Goal: Transaction & Acquisition: Purchase product/service

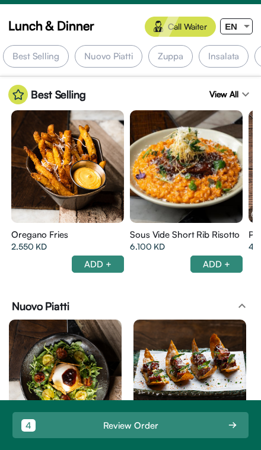
click at [239, 20] on div "EN" at bounding box center [231, 26] width 21 height 15
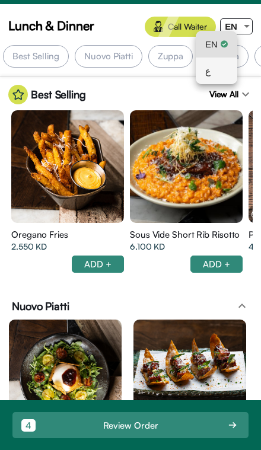
click at [214, 71] on div "ع" at bounding box center [216, 71] width 23 height 27
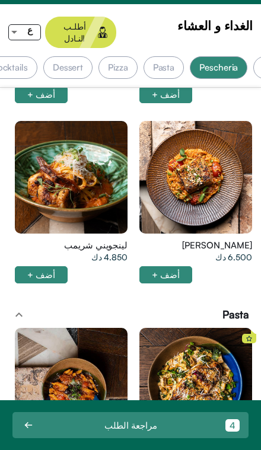
click at [174, 56] on div "Pasta" at bounding box center [163, 67] width 41 height 23
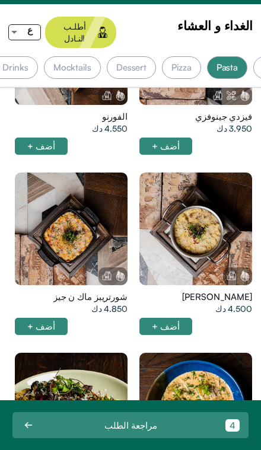
click at [174, 199] on div at bounding box center [195, 229] width 113 height 113
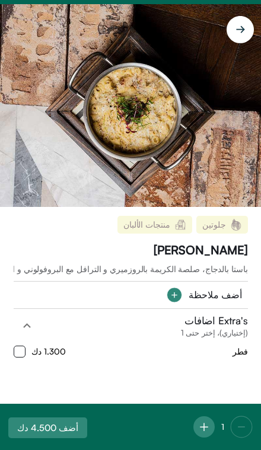
click at [183, 357] on div "فطر 1.300 دك" at bounding box center [131, 352] width 234 height 12
click at [24, 350] on div "فطر 1.300 دك" at bounding box center [131, 350] width 234 height 23
click at [14, 357] on input "checkbox" at bounding box center [20, 352] width 12 height 12
checkbox input "true"
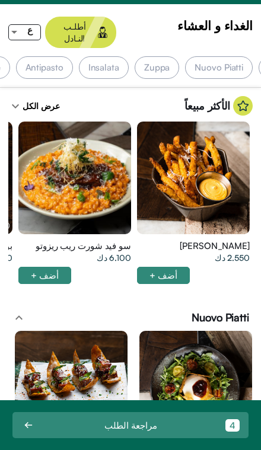
click at [75, 176] on div at bounding box center [74, 178] width 113 height 113
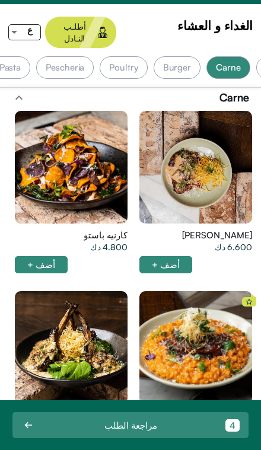
click at [189, 353] on div at bounding box center [195, 347] width 113 height 113
